Goal: Information Seeking & Learning: Learn about a topic

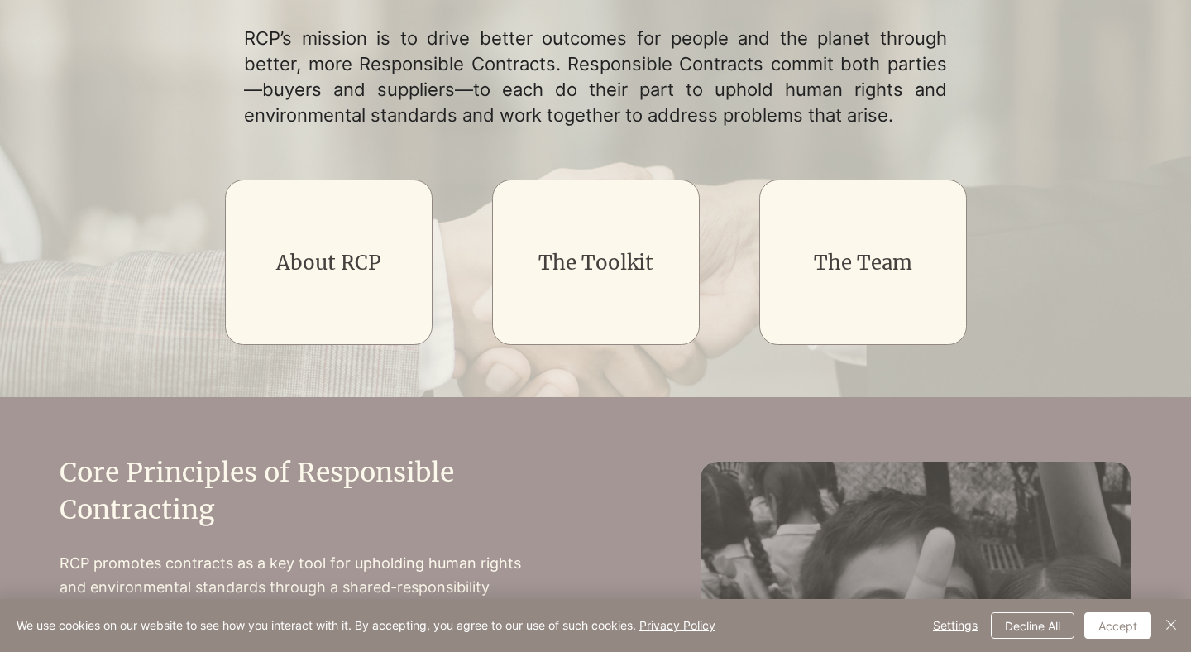
scroll to position [316, 0]
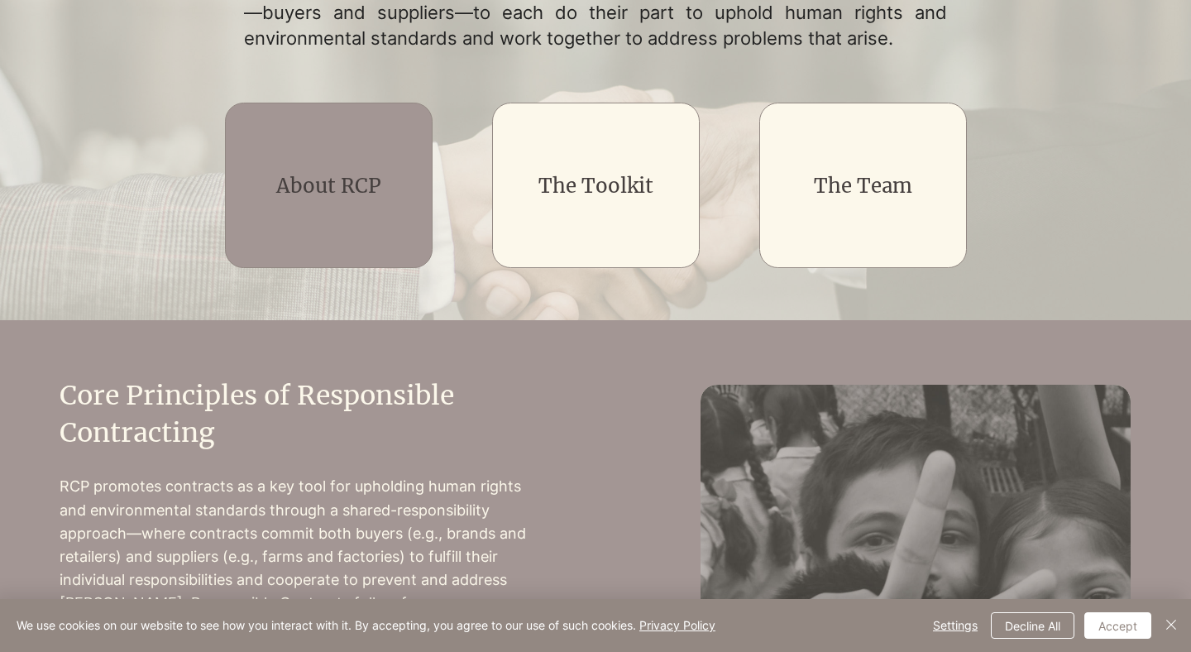
click at [306, 190] on link "About RCP" at bounding box center [328, 186] width 105 height 26
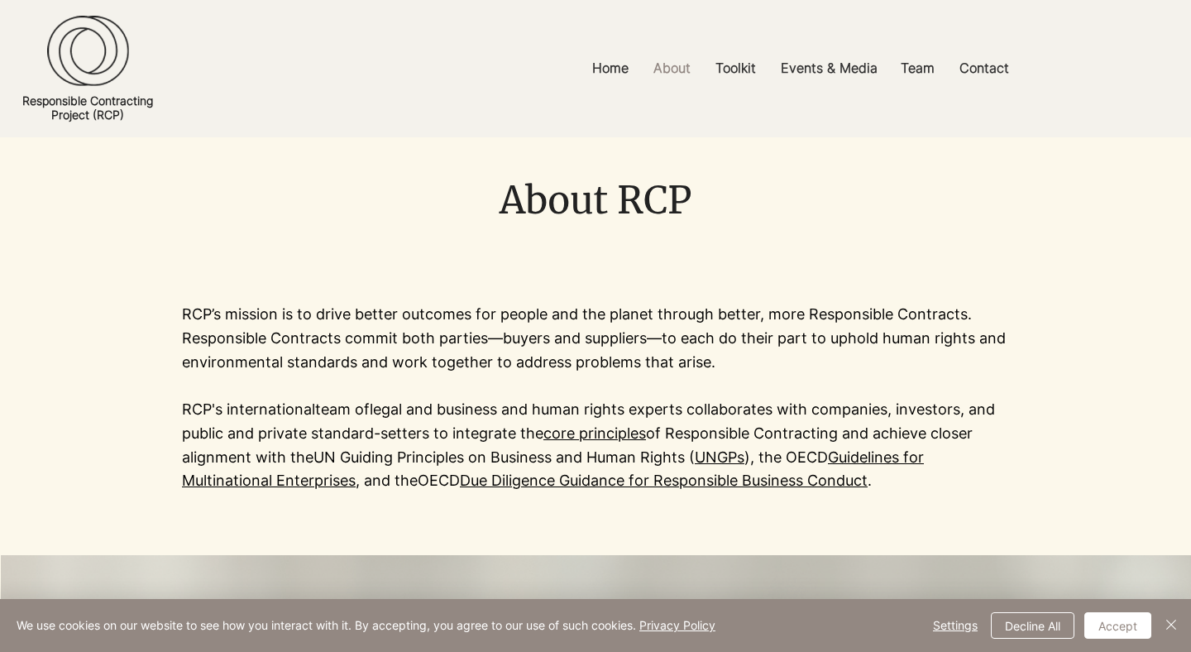
click at [256, 339] on p "RCP’s mission is to drive better outcomes for people and the planet through bet…" at bounding box center [595, 338] width 827 height 71
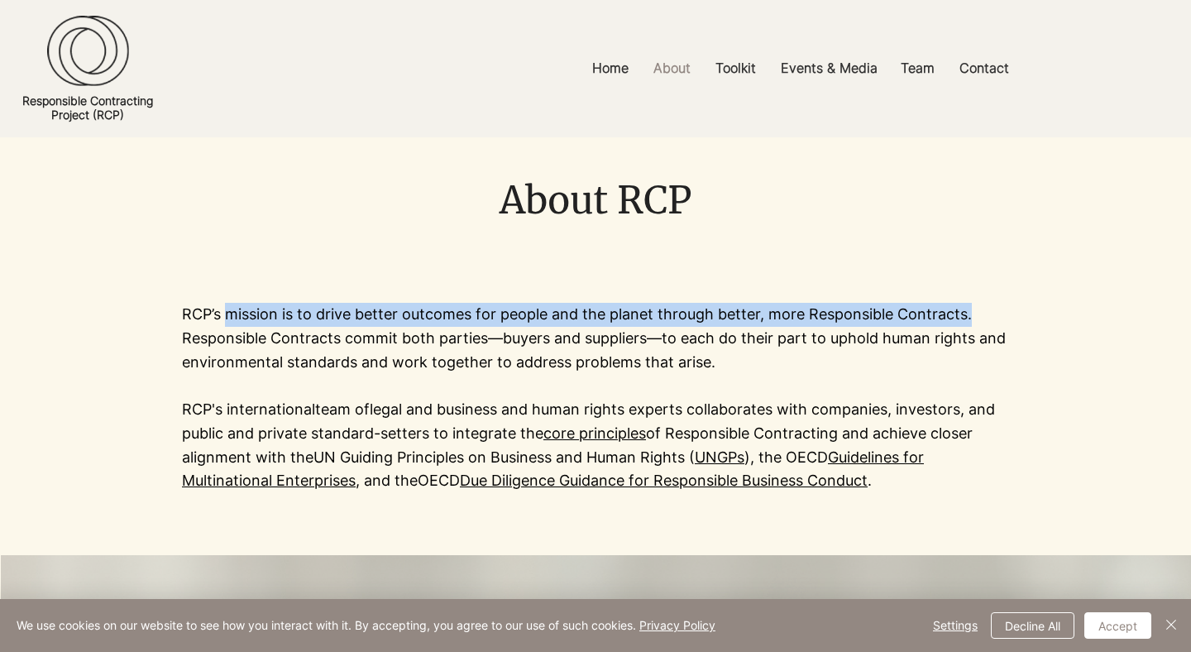
drag, startPoint x: 227, startPoint y: 315, endPoint x: 980, endPoint y: 310, distance: 752.8
click at [980, 313] on p "RCP’s mission is to drive better outcomes for people and the planet through bet…" at bounding box center [595, 338] width 827 height 71
copy p "mission is to drive better outcomes for people and the planet through better, m…"
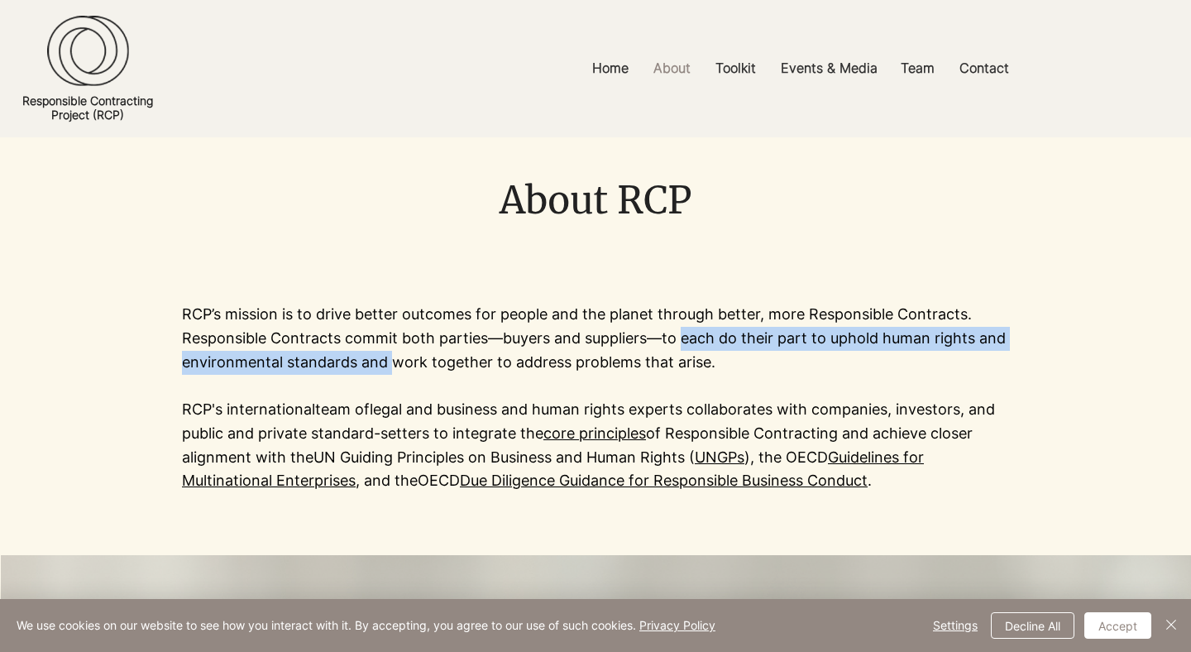
drag, startPoint x: 685, startPoint y: 340, endPoint x: 392, endPoint y: 364, distance: 293.8
click at [392, 364] on p "RCP’s mission is to drive better outcomes for people and the planet through bet…" at bounding box center [595, 338] width 827 height 71
click at [915, 66] on p "Team" at bounding box center [918, 68] width 50 height 37
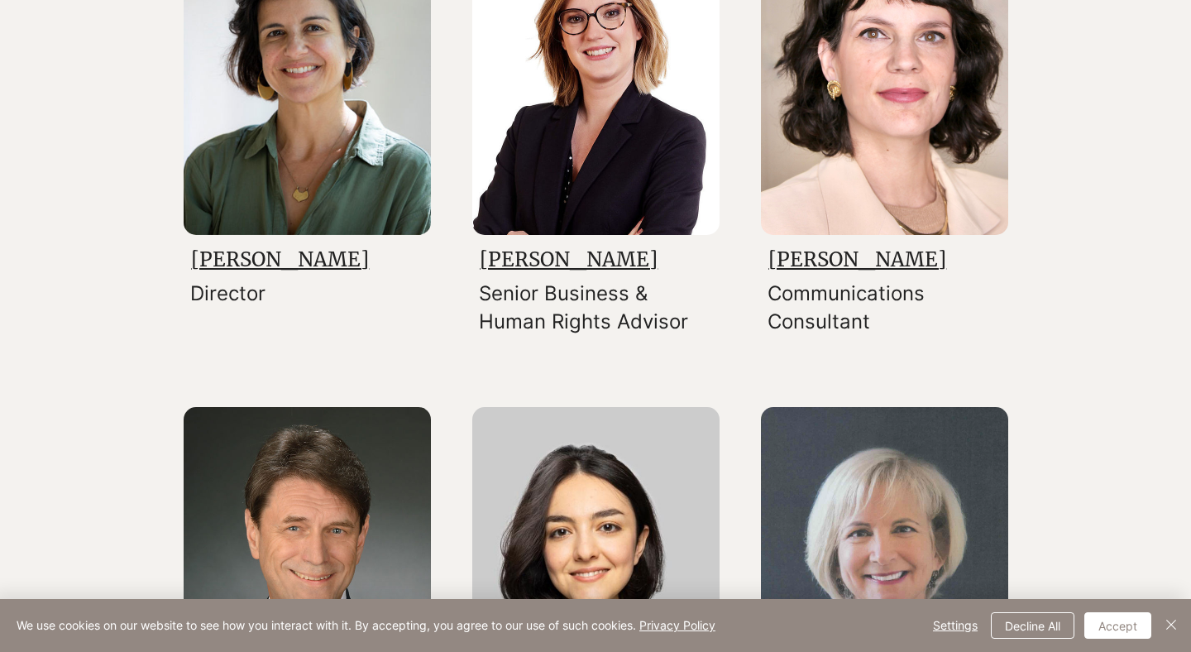
scroll to position [441, 0]
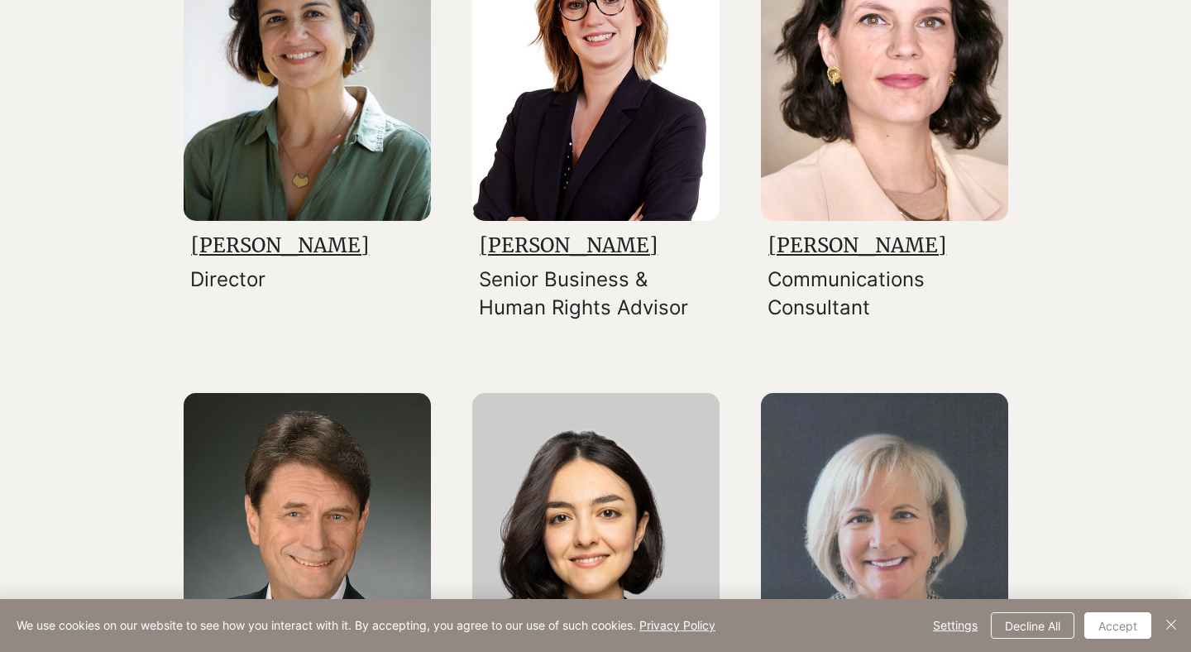
click at [556, 241] on link "[PERSON_NAME]" at bounding box center [569, 245] width 178 height 26
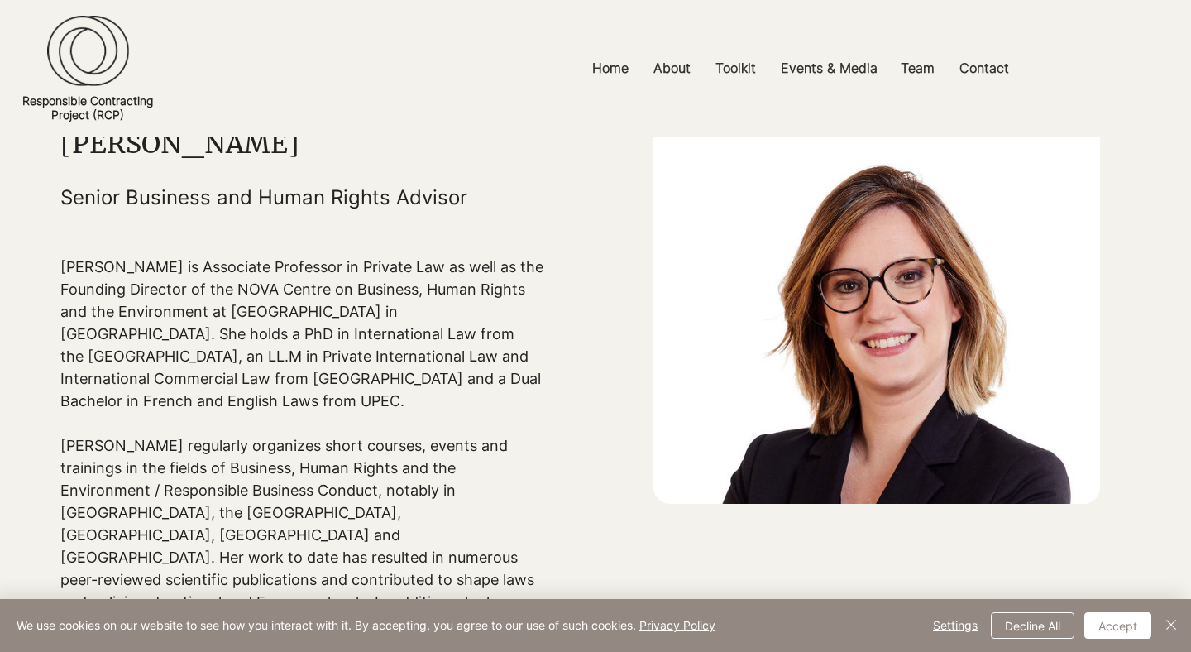
scroll to position [108, 0]
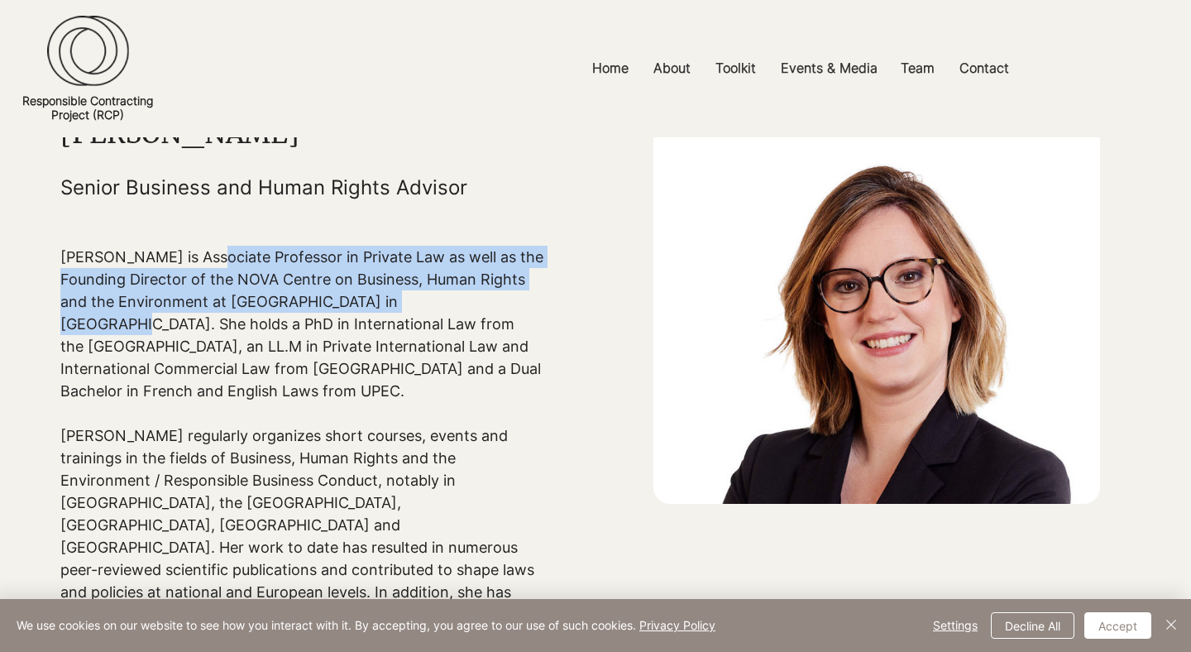
drag, startPoint x: 438, startPoint y: 302, endPoint x: 189, endPoint y: 264, distance: 251.9
click at [189, 264] on p "[PERSON_NAME] is Associate Professor in Private Law as well as the Founding Dir…" at bounding box center [302, 324] width 484 height 156
copy p "Associate Professor in Private Law as well as the Founding Director of the [GEO…"
